Goal: Find specific page/section: Find specific page/section

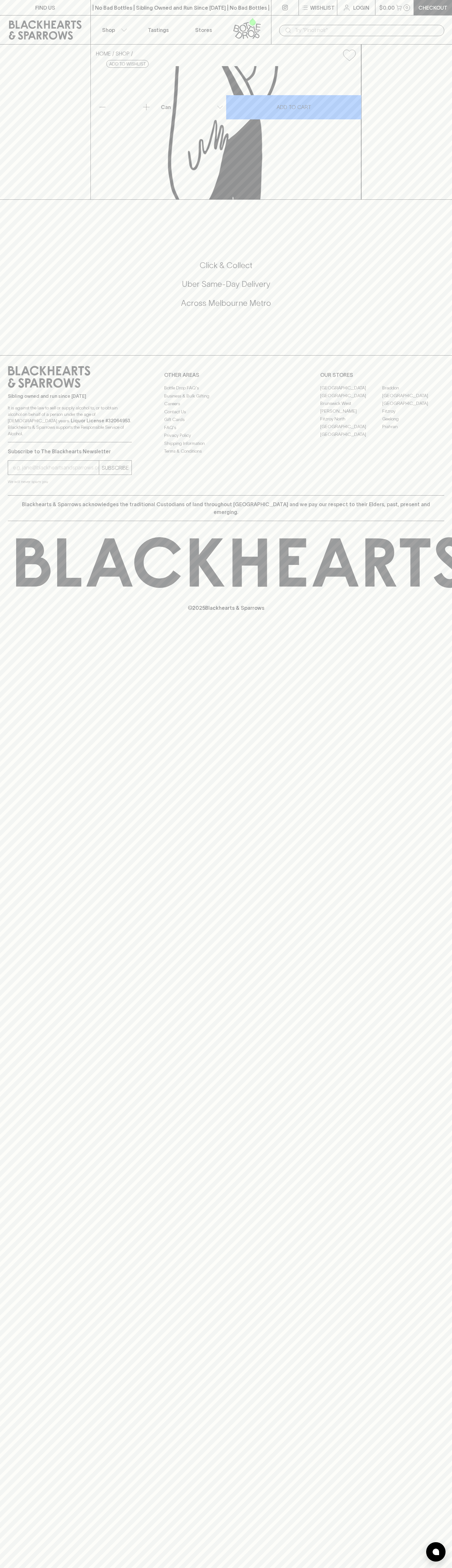
click at [213, 24] on link "Stores" at bounding box center [203, 29] width 45 height 29
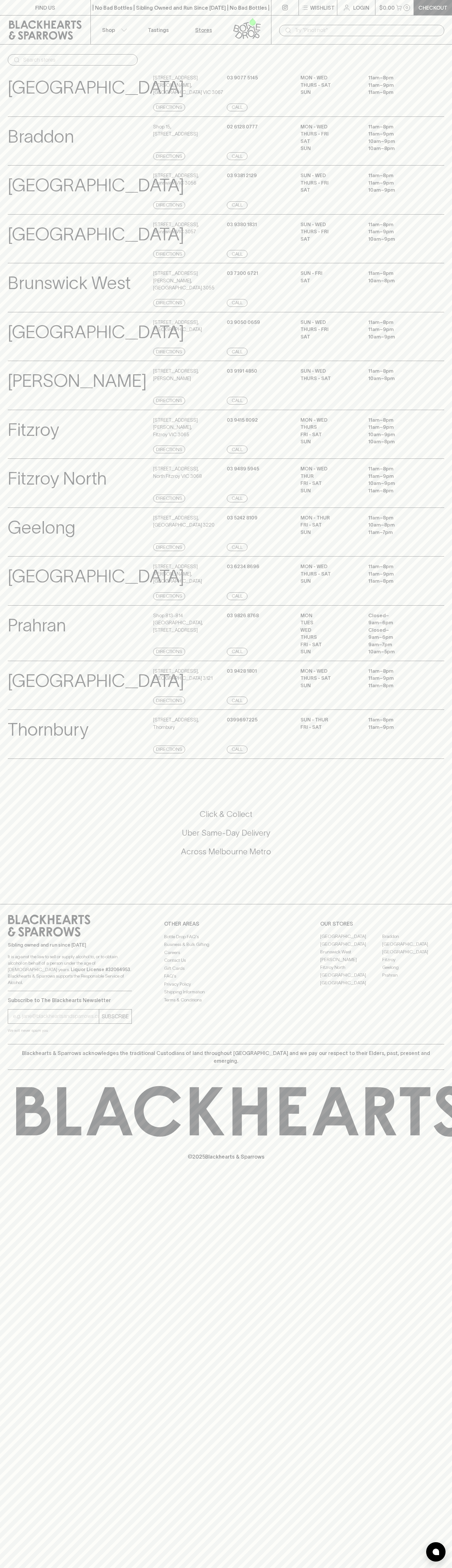
click at [451, 1272] on div "FIND US | No Bad Bottles | Sibling Owned and Run Since 2006 | No Bad Bottles | …" at bounding box center [226, 784] width 452 height 1568
click at [330, 1567] on html "FIND US | No Bad Bottles | Sibling Owned and Run Since 2006 | No Bad Bottles | …" at bounding box center [226, 784] width 452 height 1568
click at [22, 88] on p "[GEOGRAPHIC_DATA]" at bounding box center [96, 88] width 176 height 27
